Goal: Information Seeking & Learning: Check status

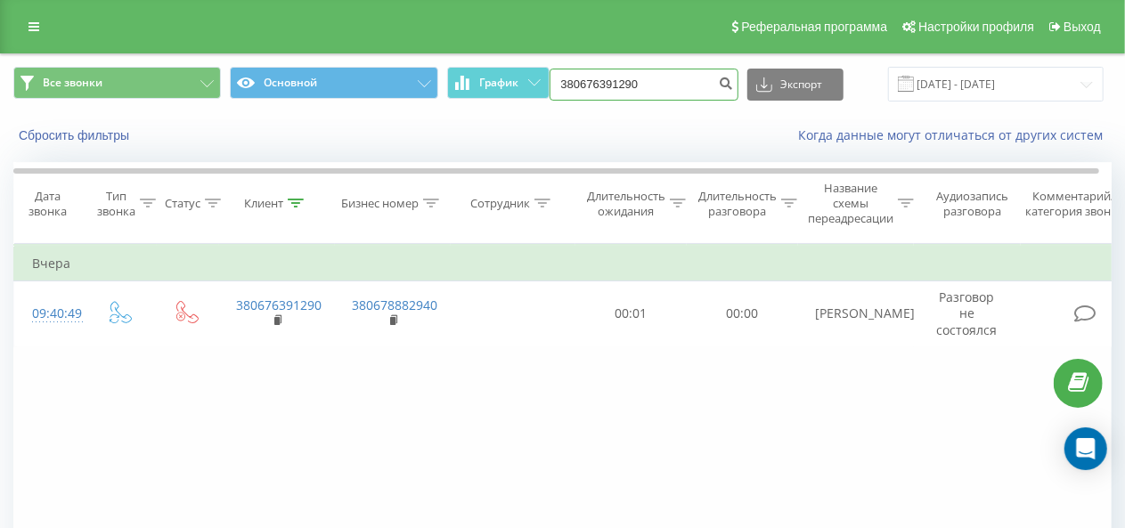
click at [584, 76] on input "380676391290" at bounding box center [644, 85] width 189 height 32
drag, startPoint x: 663, startPoint y: 81, endPoint x: 531, endPoint y: 87, distance: 132.0
click at [531, 87] on div "Все звонки Основной График 380676391290 Экспорт .csv .xls .xlsx [DATE] - [DATE]" at bounding box center [562, 84] width 1098 height 35
paste input "80 96 919 3692"
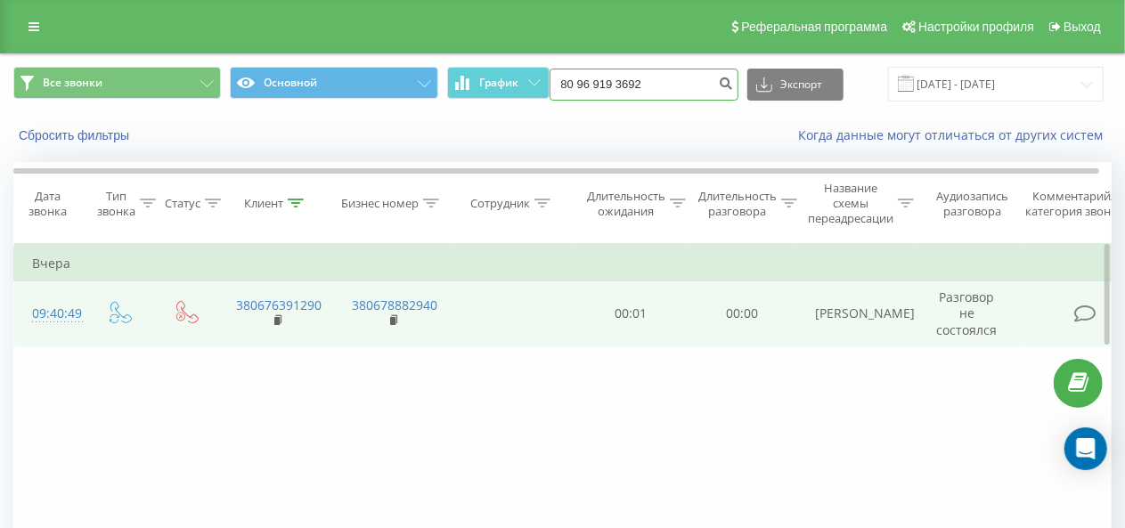
type input "80 96 919 3692"
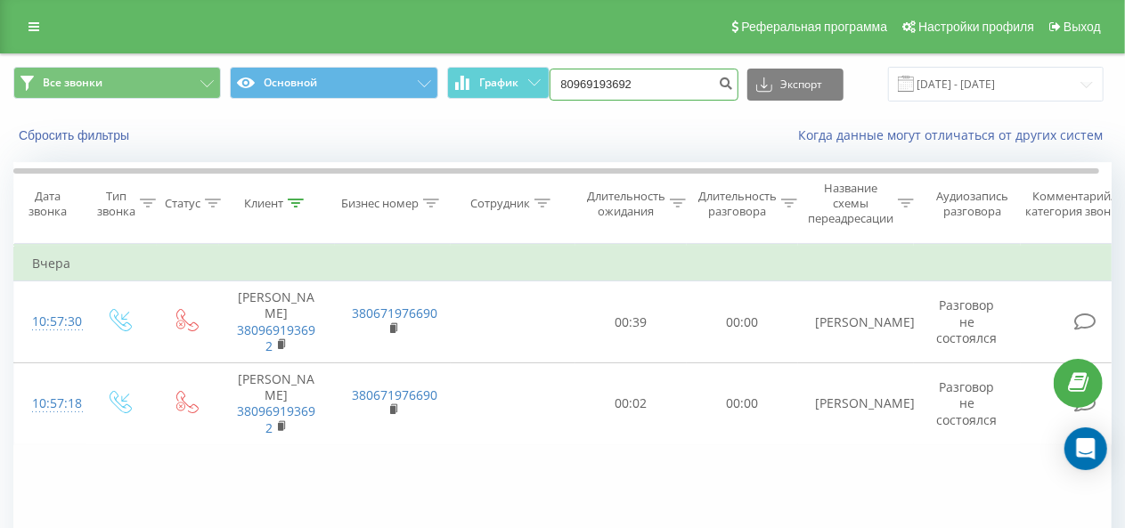
drag, startPoint x: 654, startPoint y: 79, endPoint x: 550, endPoint y: 78, distance: 103.3
click at [552, 77] on div "Все звонки Основной График 80969193692 Экспорт .csv .xls .xlsx 22.06.2025 - 22.…" at bounding box center [562, 84] width 1098 height 35
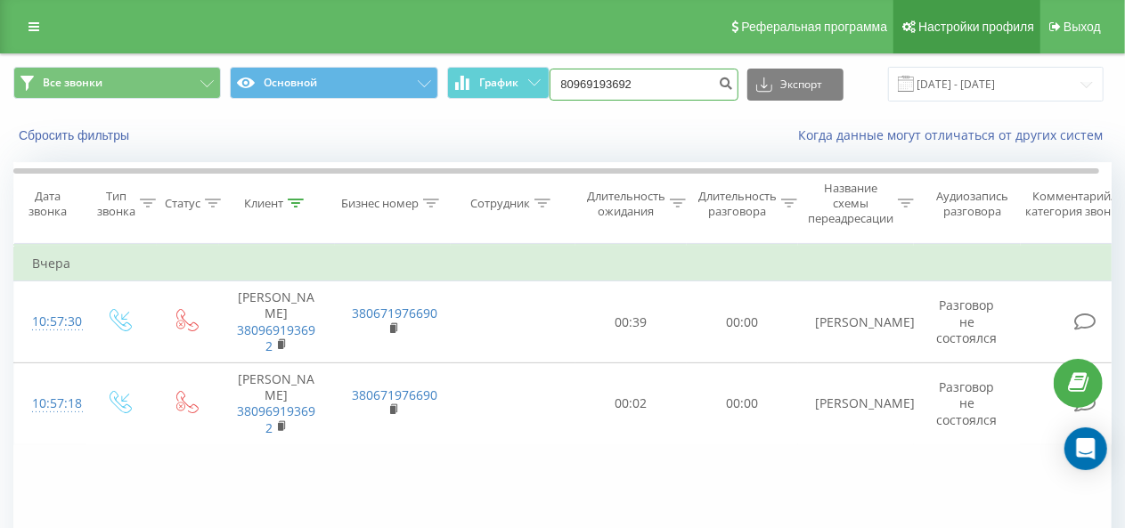
paste input "0 97 602 5234"
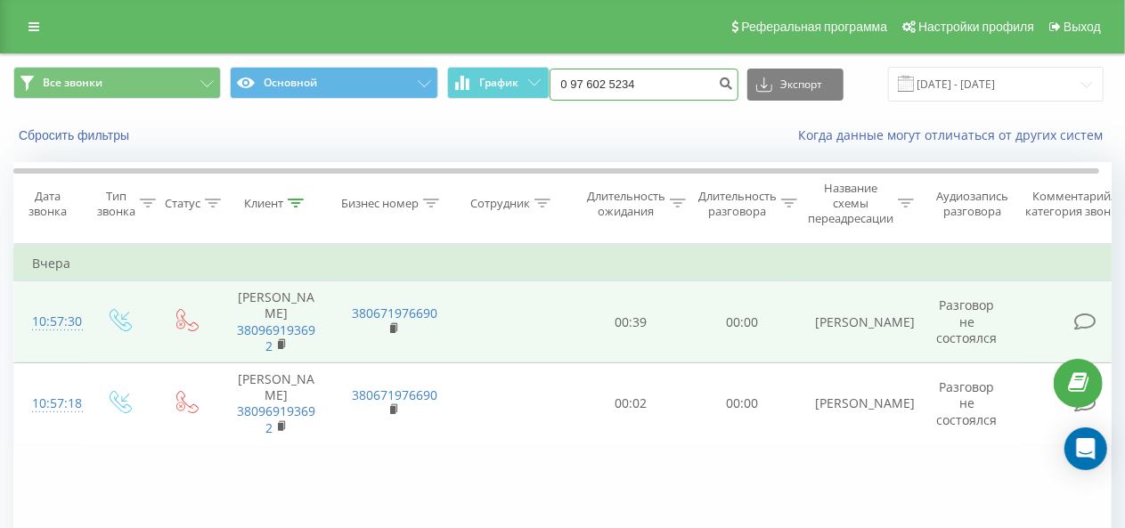
type input "0 97 602 5234"
